Goal: Task Accomplishment & Management: Use online tool/utility

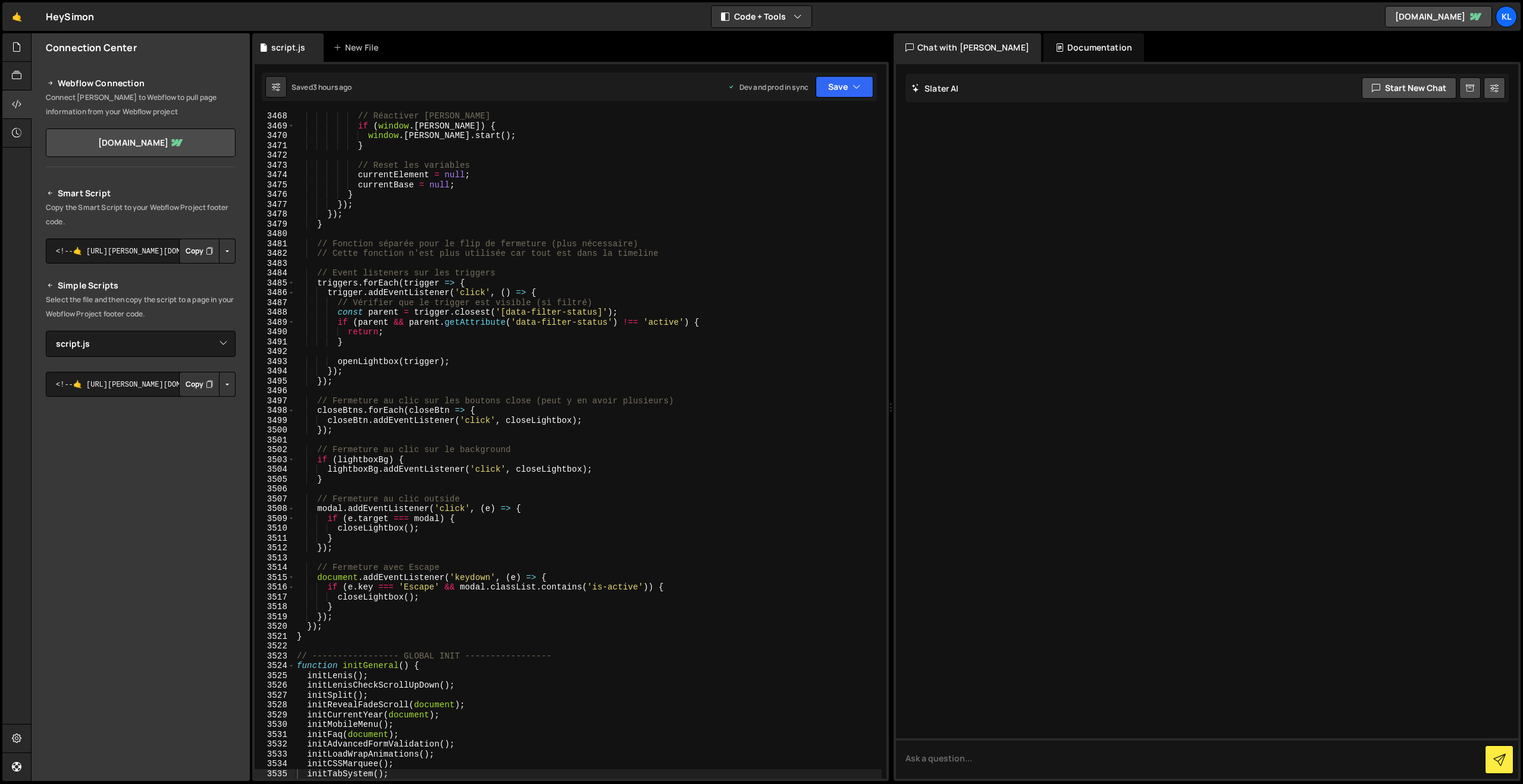
select select "43150"
type textarea "triggers.forEach(trigger => {"
click at [460, 279] on div "// Réactiver Lenis if ( window . lenis ) { window . lenis . start ( ) ; } // Re…" at bounding box center [588, 454] width 587 height 686
click at [23, 19] on link "🤙" at bounding box center [17, 17] width 29 height 29
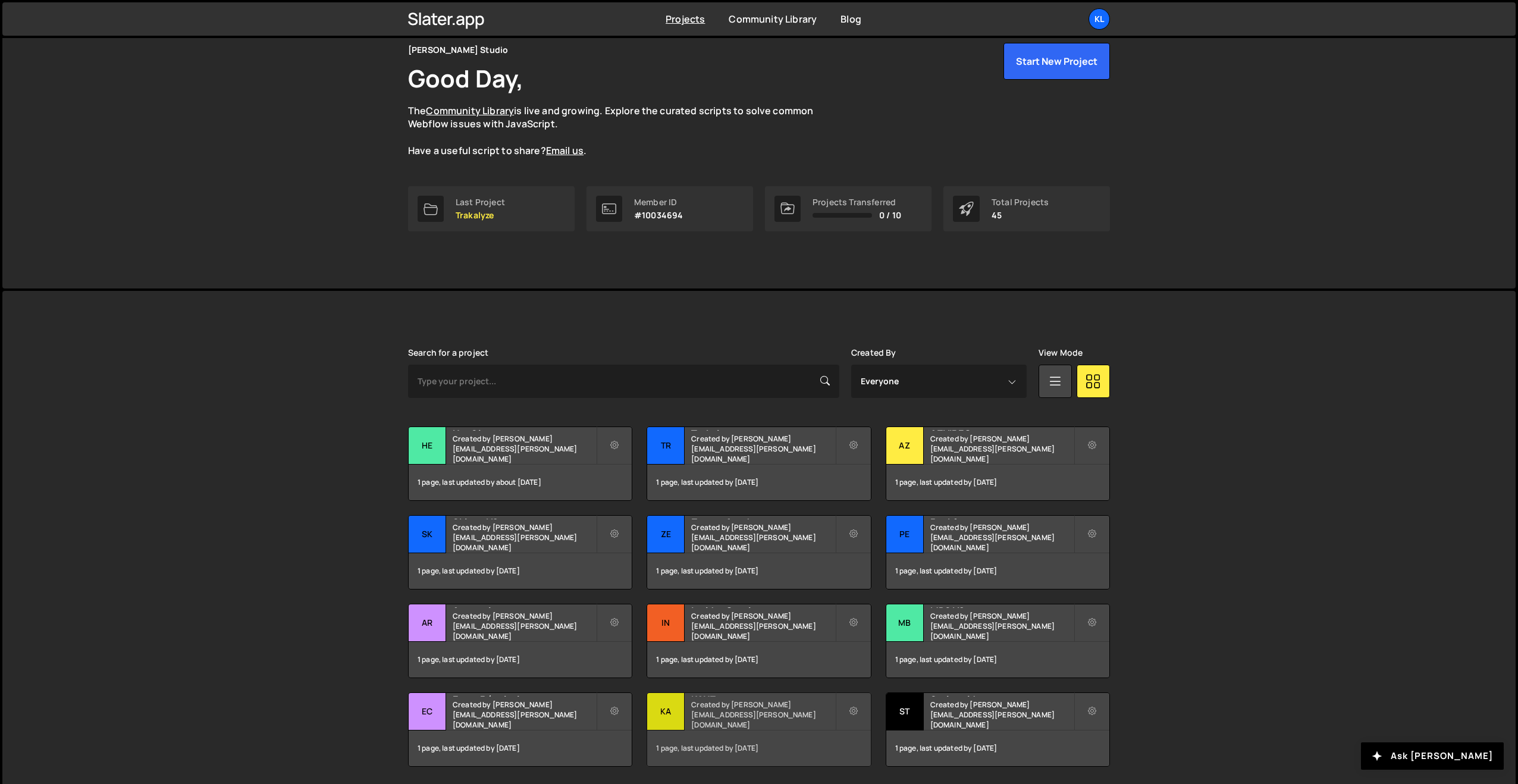
scroll to position [125, 0]
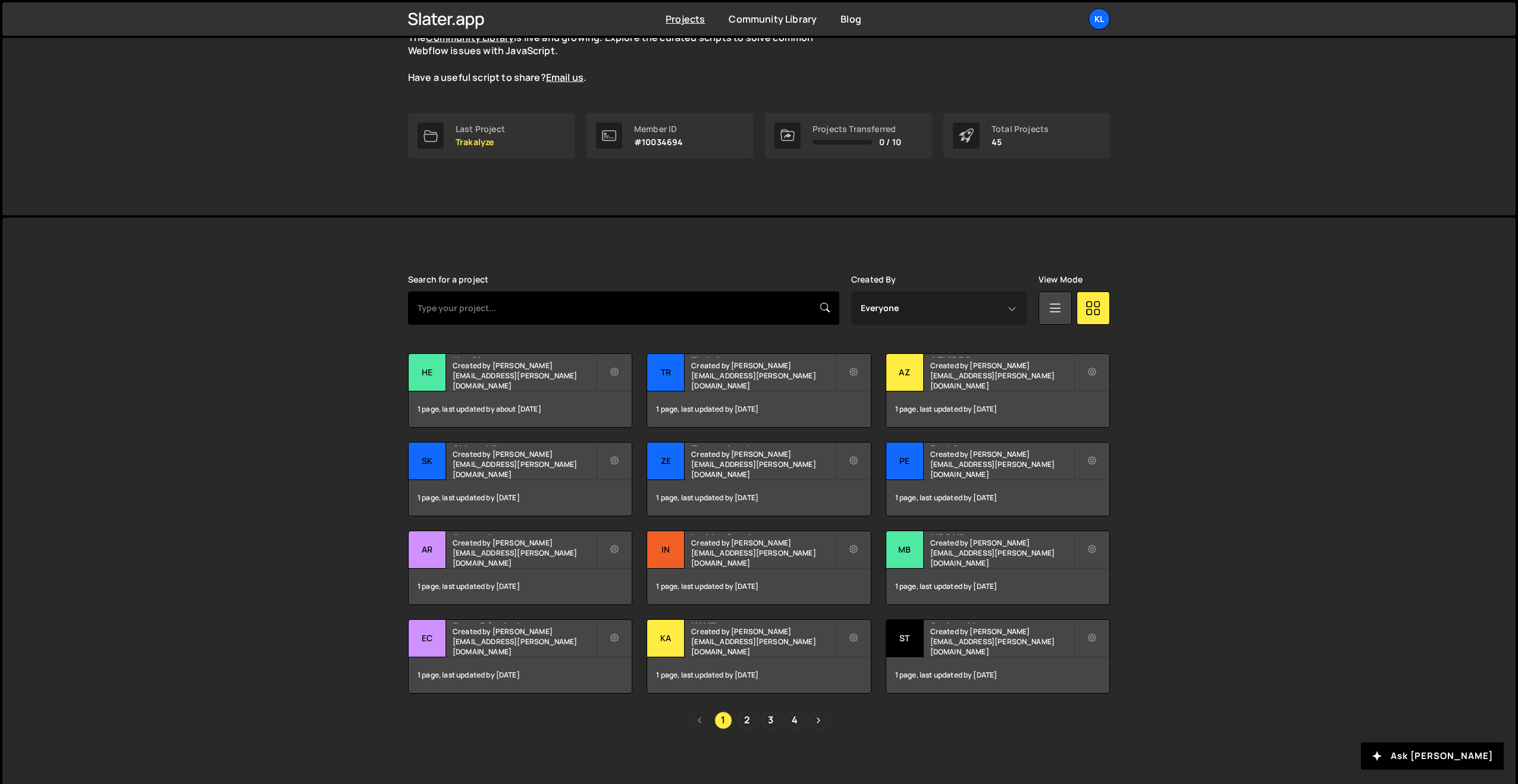
click at [580, 305] on input "text" at bounding box center [624, 308] width 432 height 33
type input "hammer"
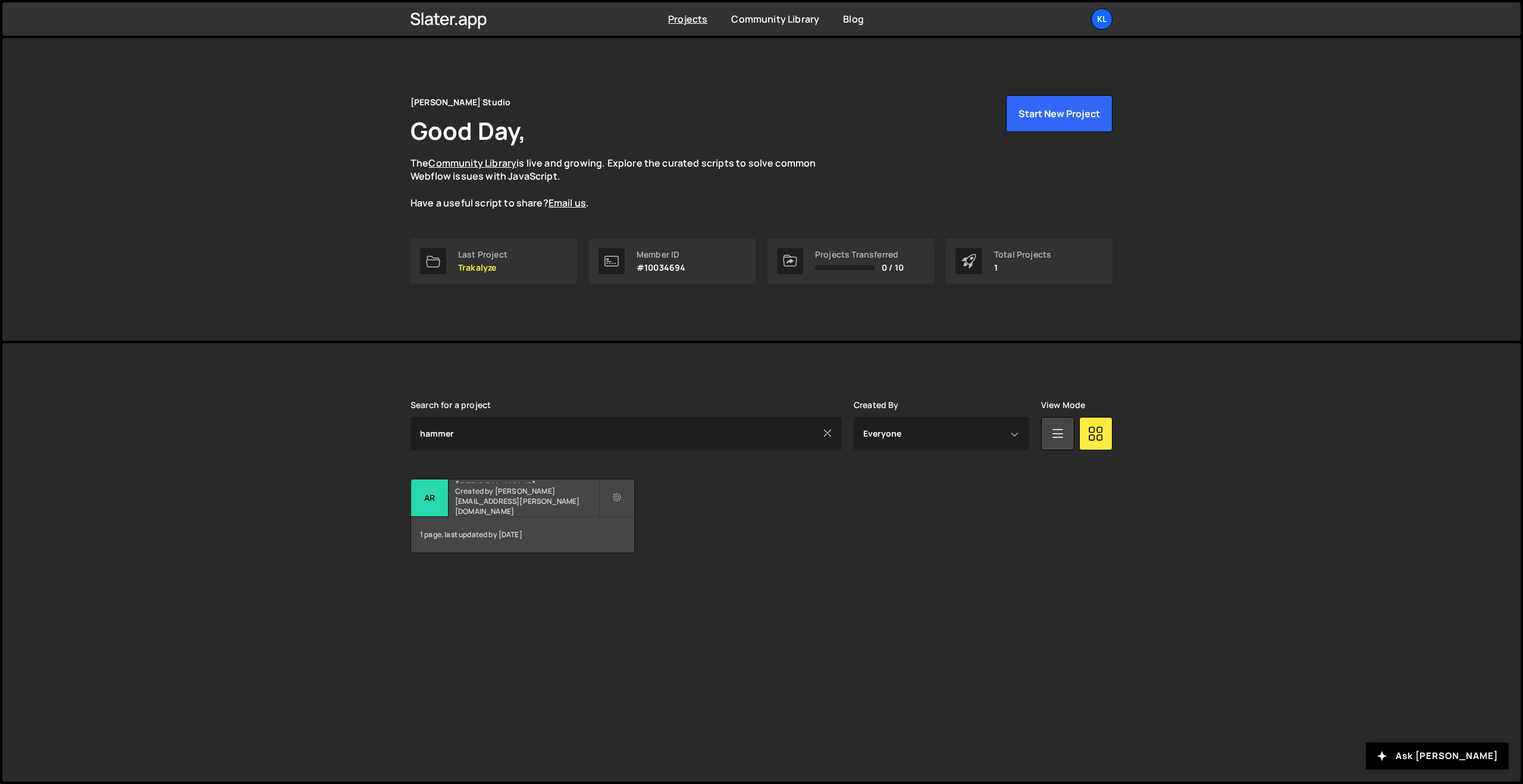
click at [491, 499] on div "[PERSON_NAME] Created by [PERSON_NAME][EMAIL_ADDRESS][PERSON_NAME][DOMAIN_NAME]" at bounding box center [522, 497] width 223 height 37
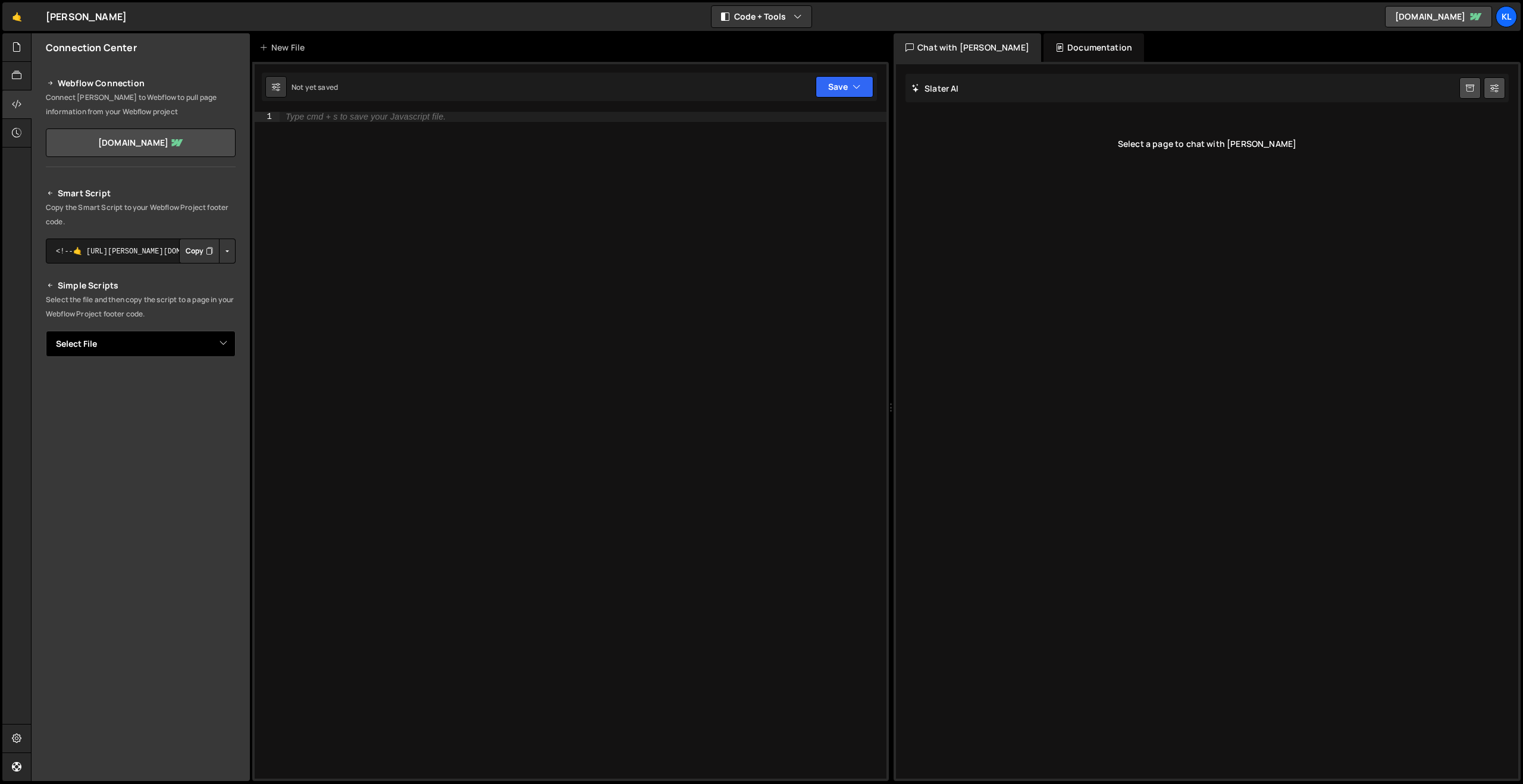
click at [123, 354] on select "Select File script.js" at bounding box center [141, 343] width 190 height 26
select select "37912"
click at [46, 331] on select "Select File script.js" at bounding box center [141, 343] width 190 height 26
click at [15, 51] on icon at bounding box center [17, 47] width 9 height 13
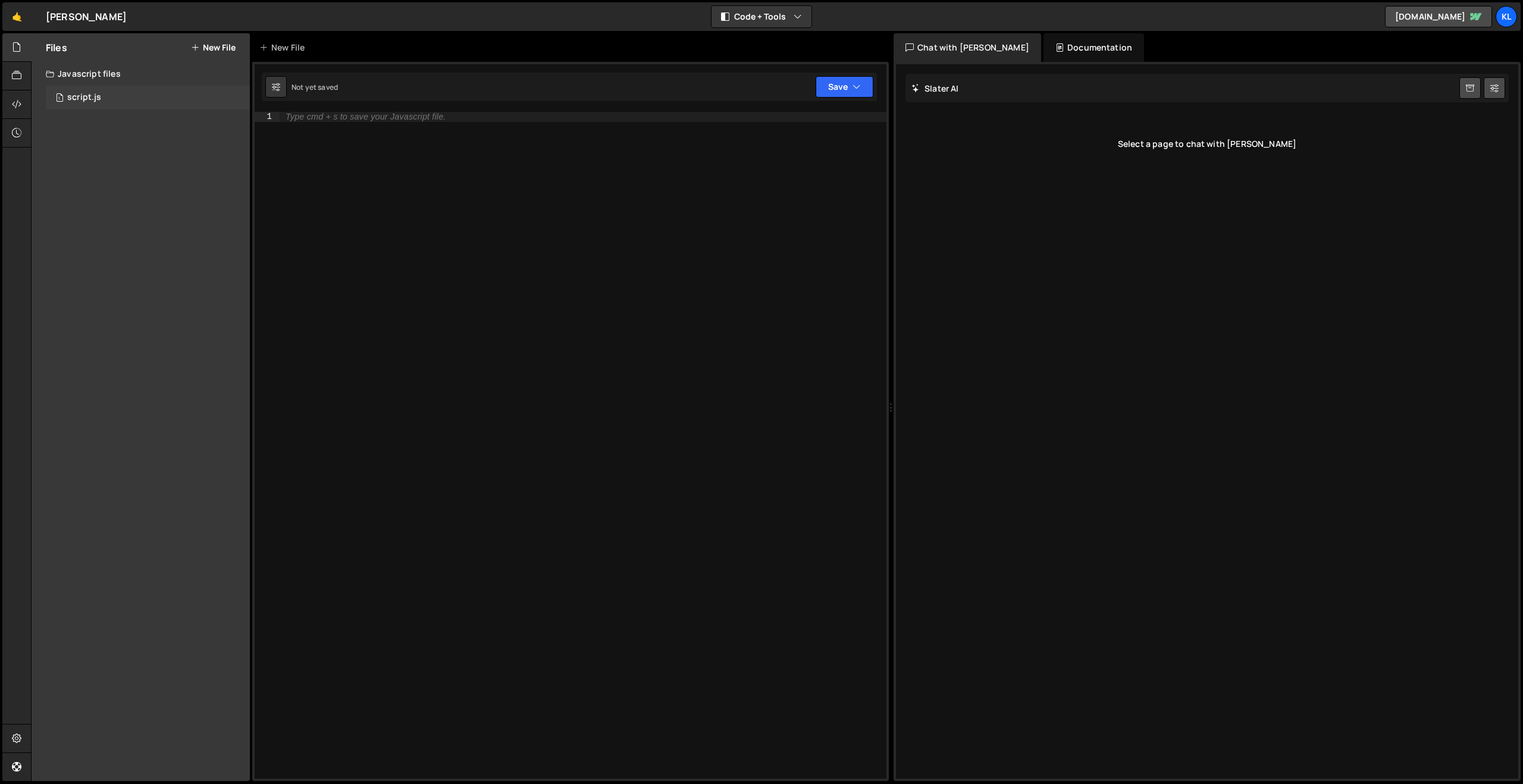
click at [75, 91] on div "1 script.js 0" at bounding box center [148, 97] width 204 height 24
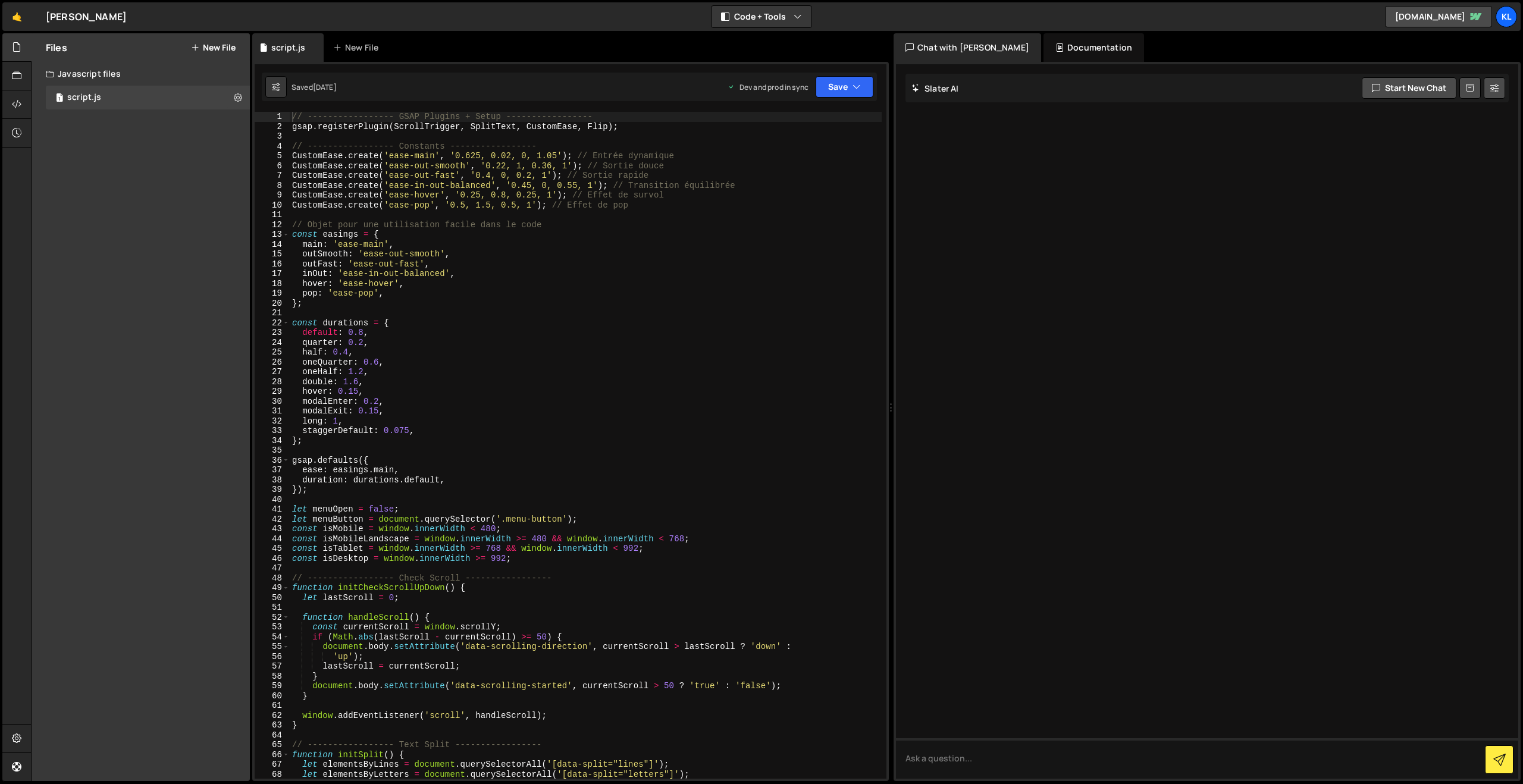
click at [498, 154] on div "// ----------------- GSAP Plugins + Setup ----------------- gsap . registerPlug…" at bounding box center [585, 455] width 592 height 686
type textarea "}"
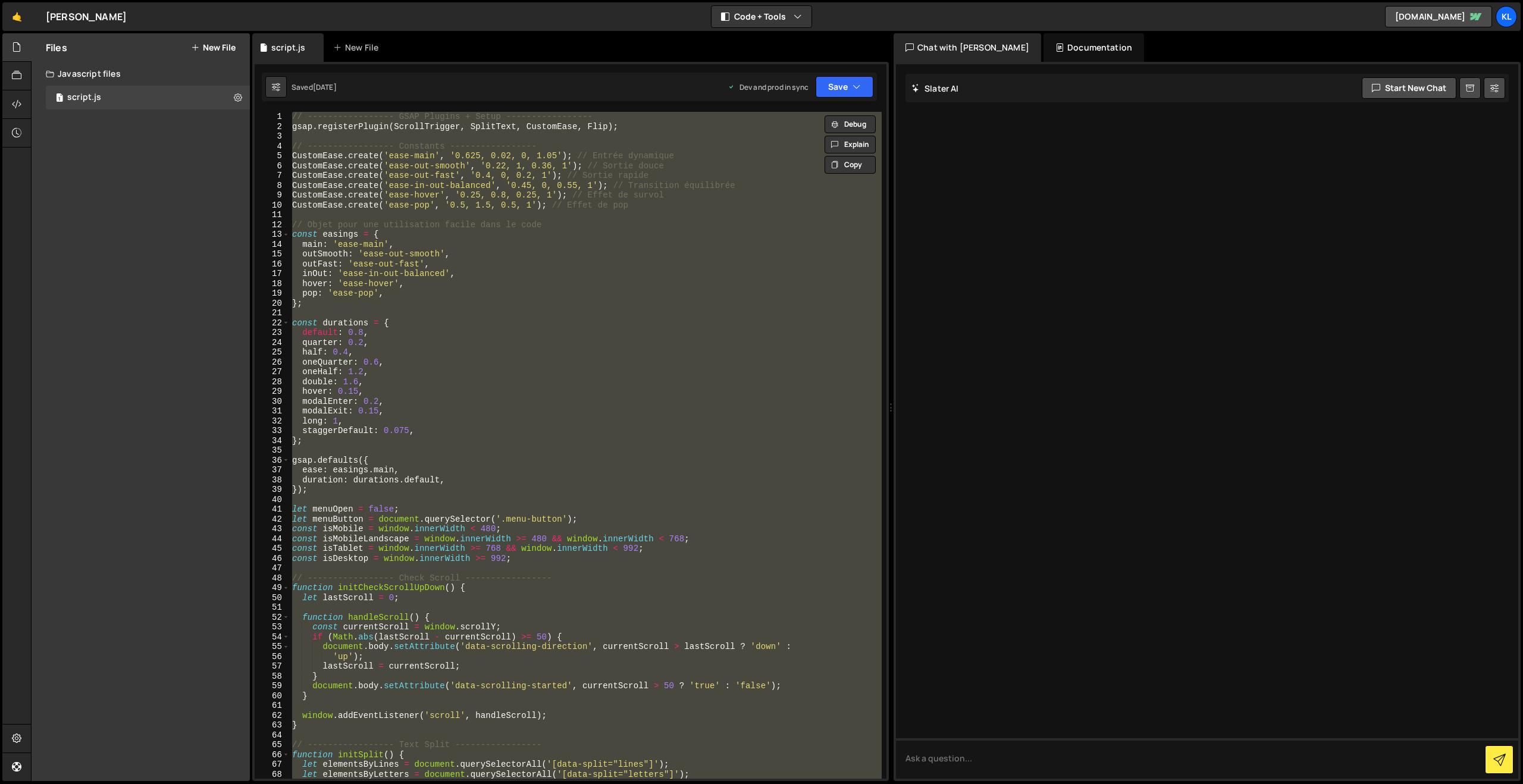
paste textarea
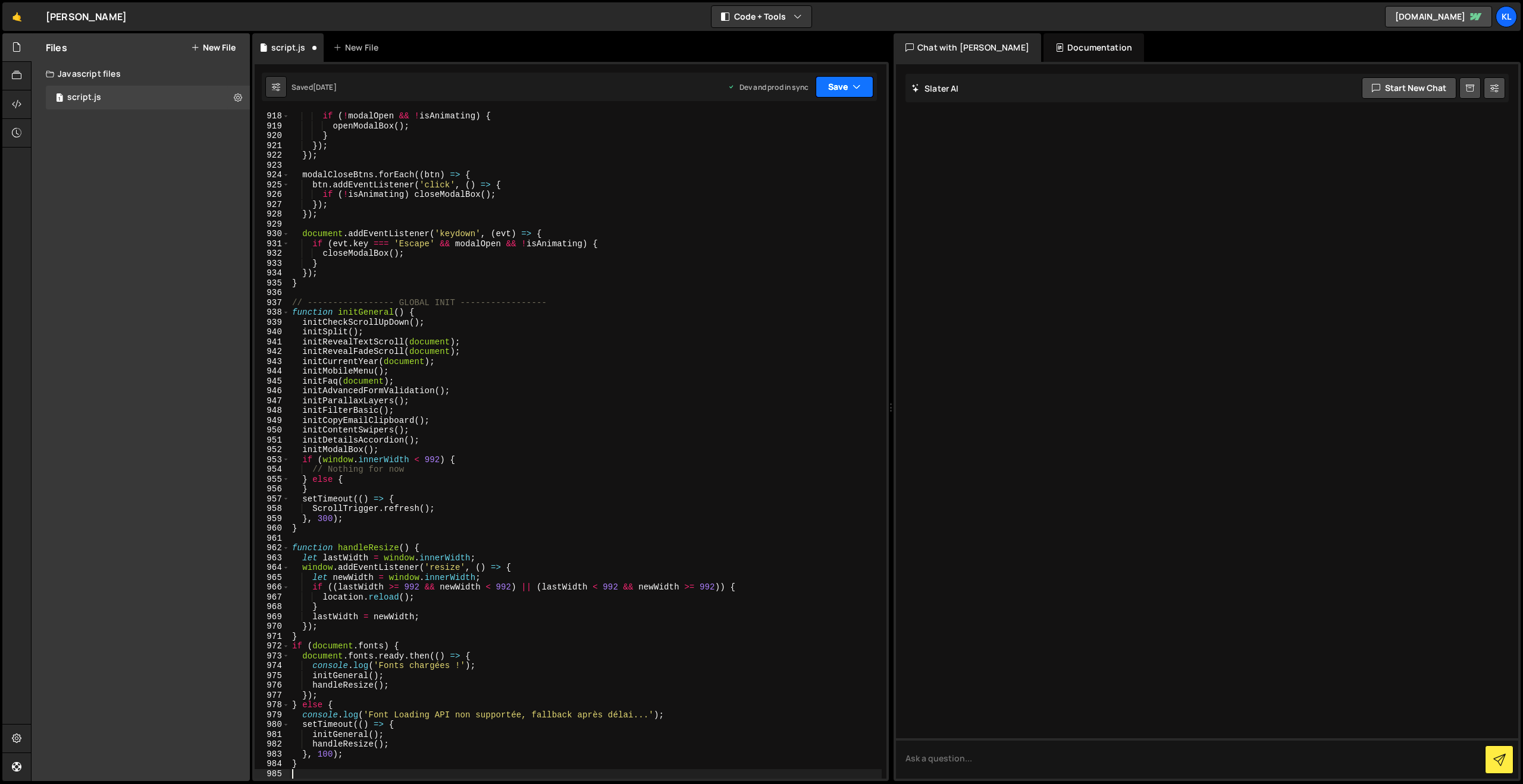
click at [822, 85] on button "Save" at bounding box center [844, 87] width 58 height 21
click at [775, 171] on div "2 months ago" at bounding box center [774, 167] width 23 height 10
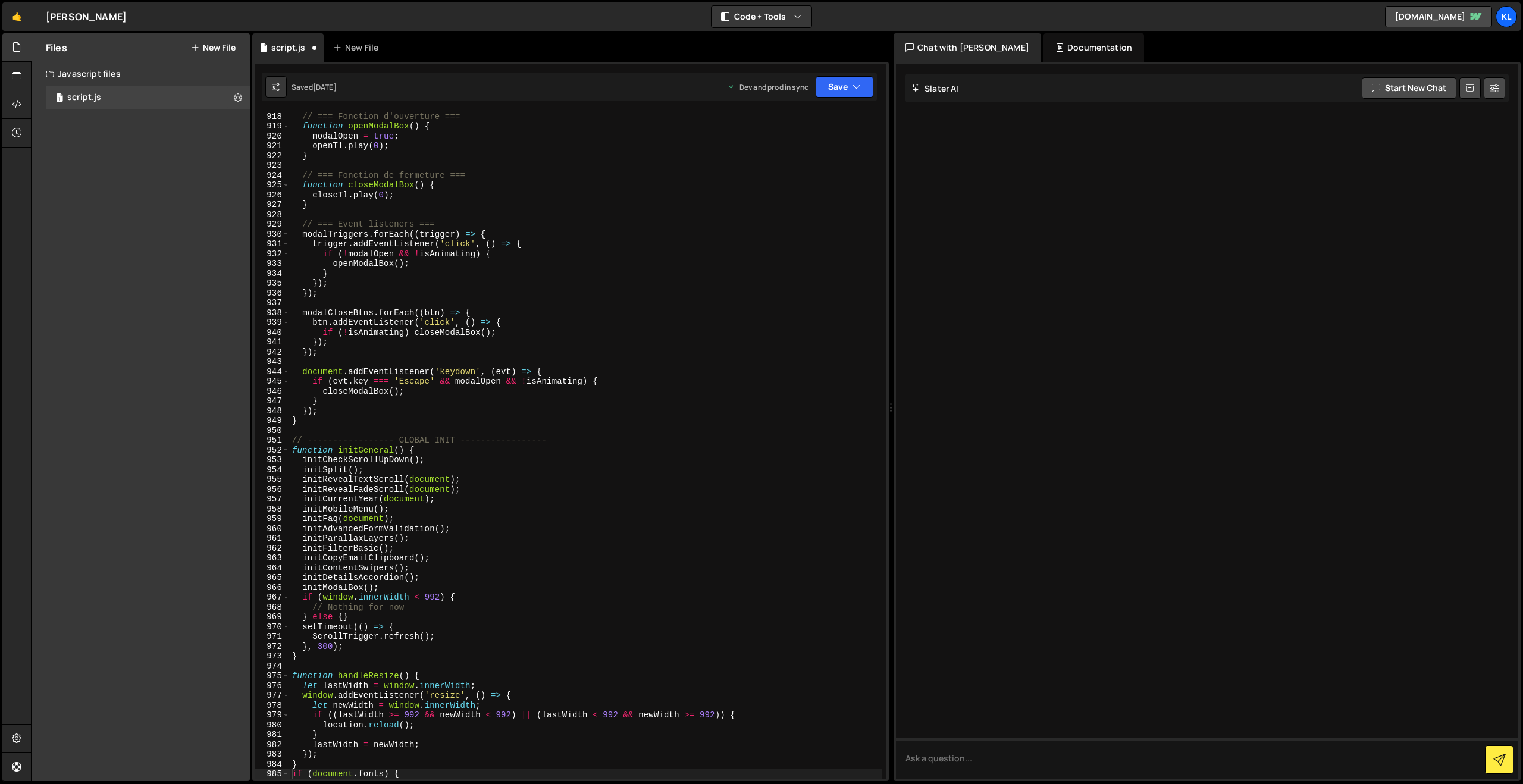
scroll to position [8998, 0]
